Goal: Transaction & Acquisition: Purchase product/service

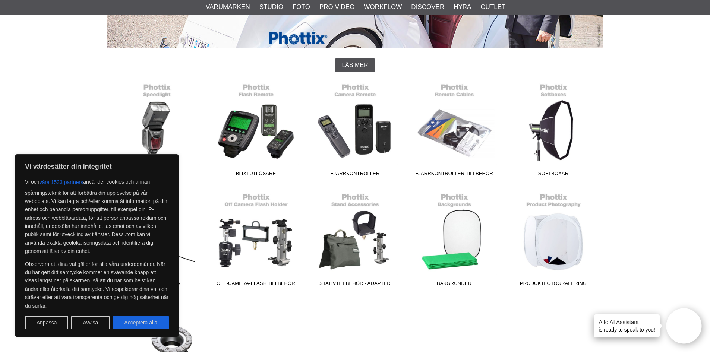
scroll to position [224, 0]
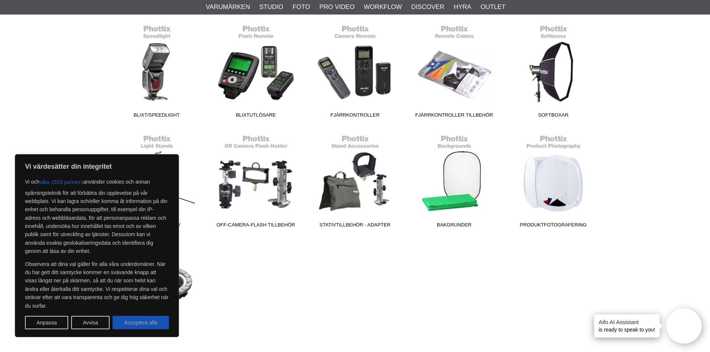
click at [138, 327] on button "Acceptera alla" at bounding box center [141, 322] width 56 height 13
checkbox input "true"
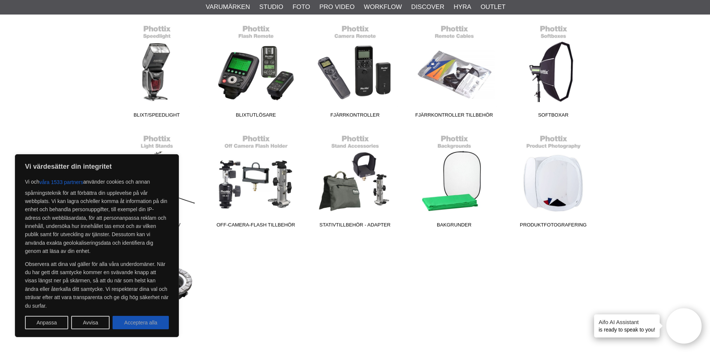
checkbox input "true"
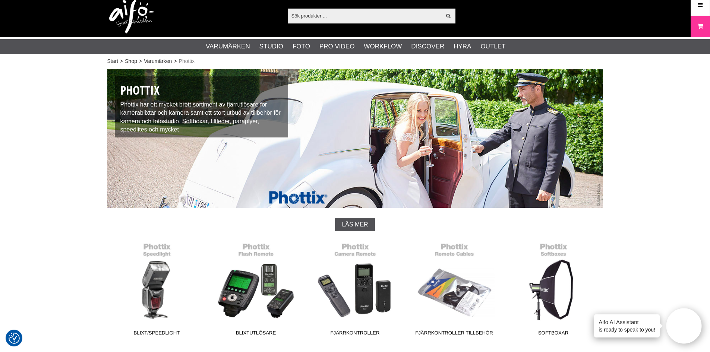
scroll to position [0, 0]
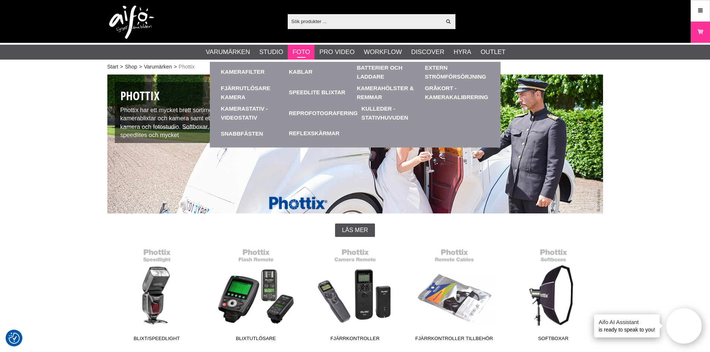
click at [298, 51] on link "Foto" at bounding box center [302, 52] width 18 height 10
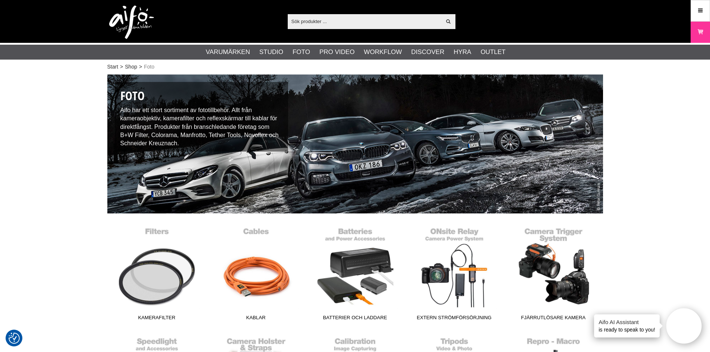
click at [326, 26] on input "text" at bounding box center [365, 21] width 154 height 11
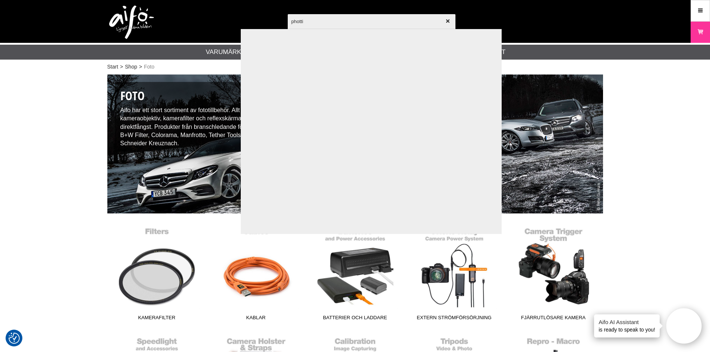
type input "phottix"
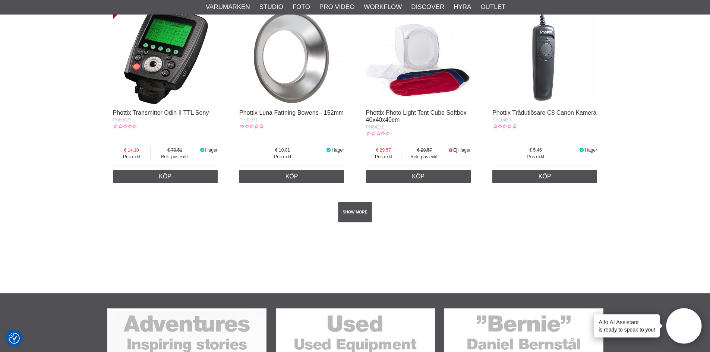
scroll to position [1305, 0]
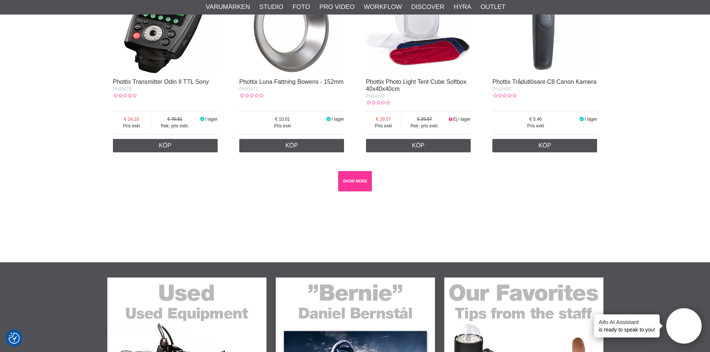
click at [368, 179] on link "SHOW MORE" at bounding box center [355, 181] width 34 height 21
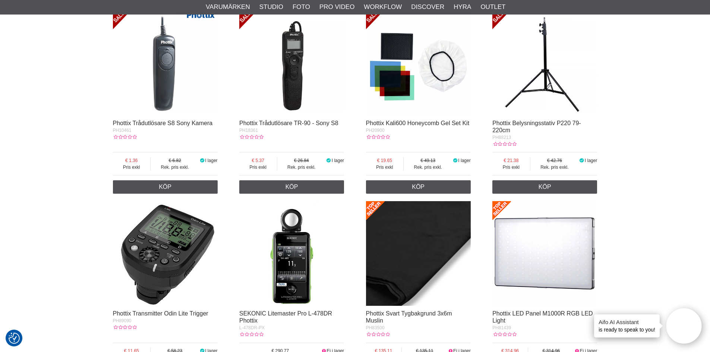
scroll to position [1454, 0]
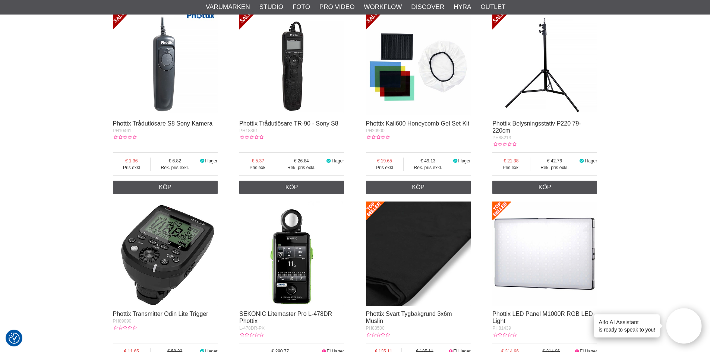
click at [558, 252] on img at bounding box center [545, 254] width 105 height 105
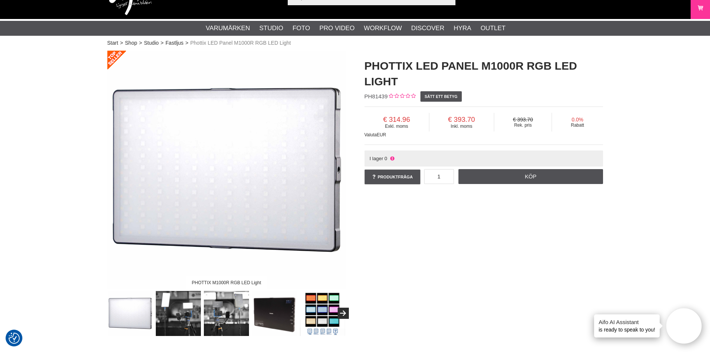
scroll to position [37, 0]
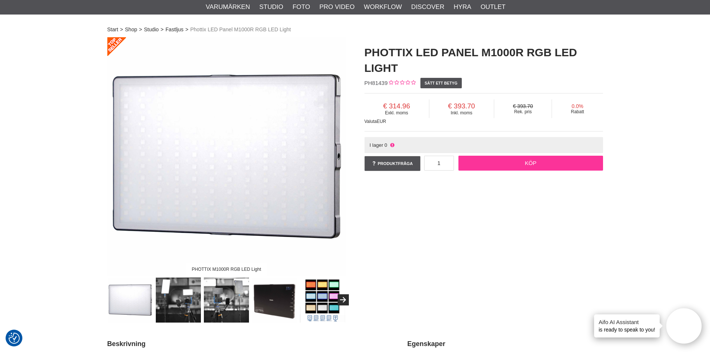
click at [496, 167] on link "Köp" at bounding box center [531, 163] width 145 height 15
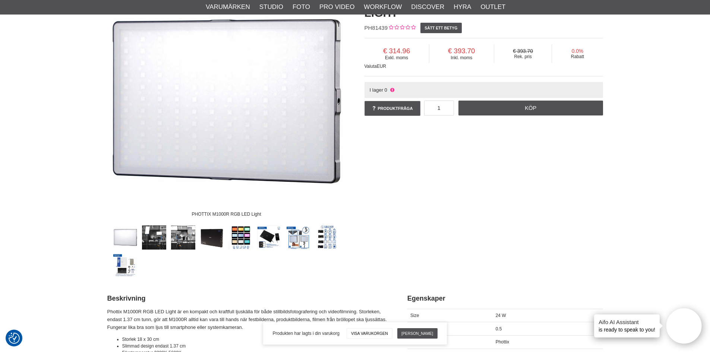
scroll to position [186, 0]
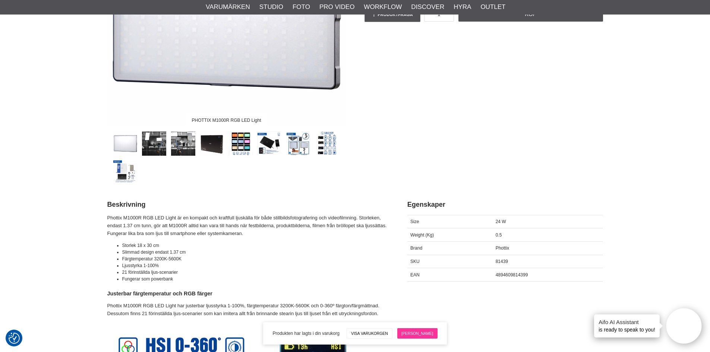
click at [419, 332] on link "[PERSON_NAME]" at bounding box center [417, 334] width 40 height 10
